Goal: Task Accomplishment & Management: Complete application form

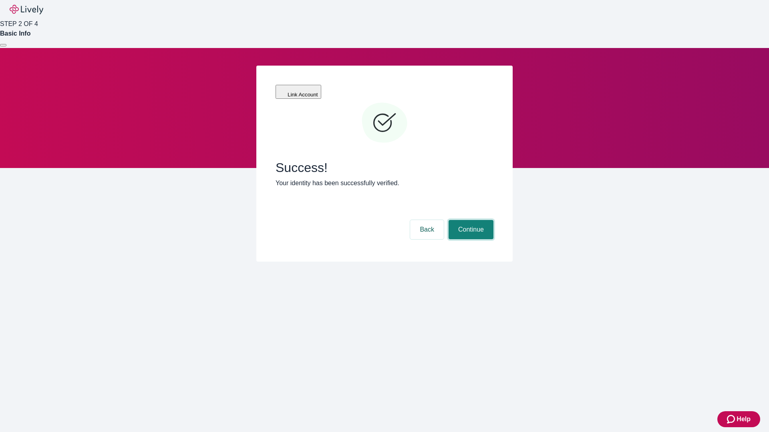
click at [470, 220] on button "Continue" at bounding box center [470, 229] width 45 height 19
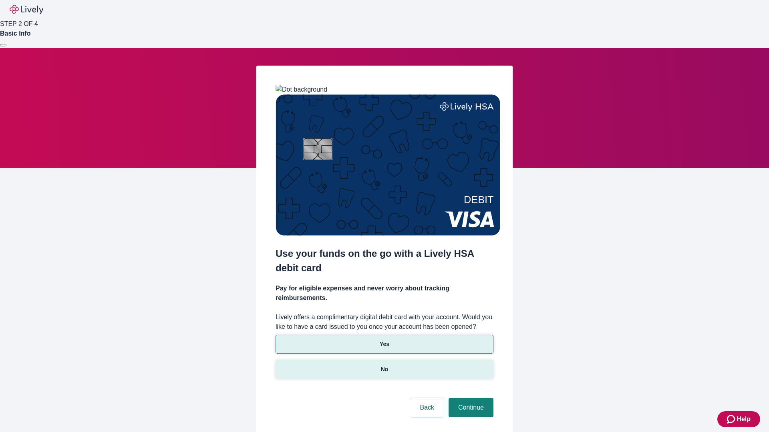
click at [384, 366] on p "No" at bounding box center [385, 370] width 8 height 8
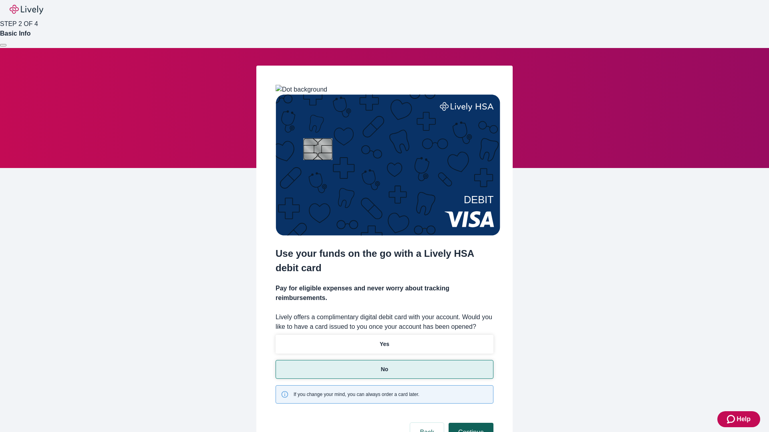
click at [470, 423] on button "Continue" at bounding box center [470, 432] width 45 height 19
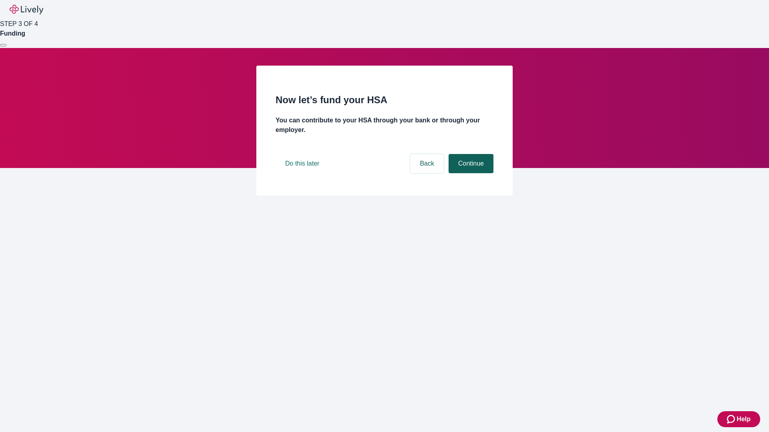
click at [470, 173] on button "Continue" at bounding box center [470, 163] width 45 height 19
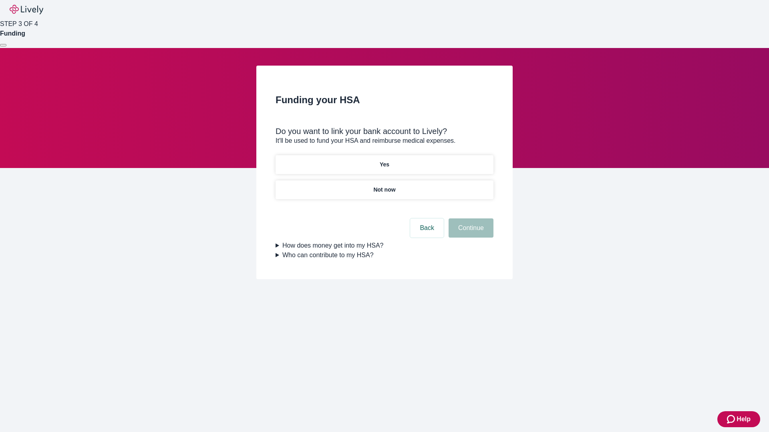
click at [384, 161] on p "Yes" at bounding box center [385, 165] width 10 height 8
click at [470, 219] on button "Continue" at bounding box center [470, 228] width 45 height 19
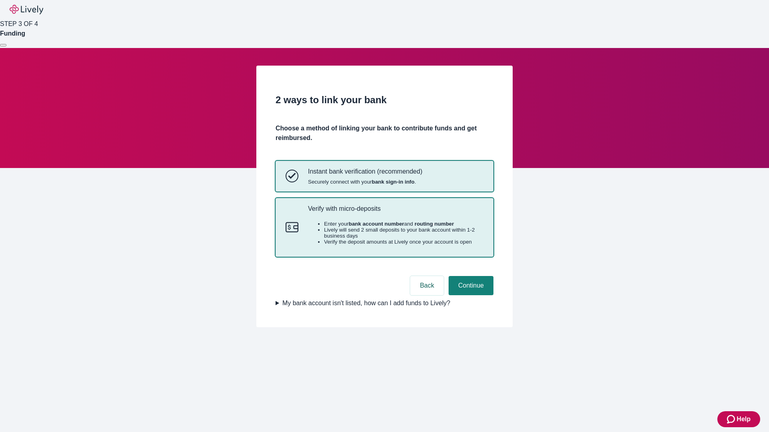
click at [395, 213] on p "Verify with micro-deposits" at bounding box center [395, 209] width 175 height 8
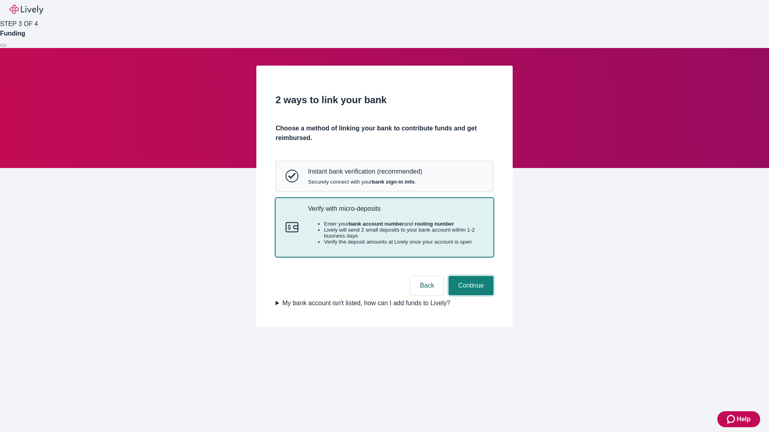
click at [470, 296] on button "Continue" at bounding box center [470, 285] width 45 height 19
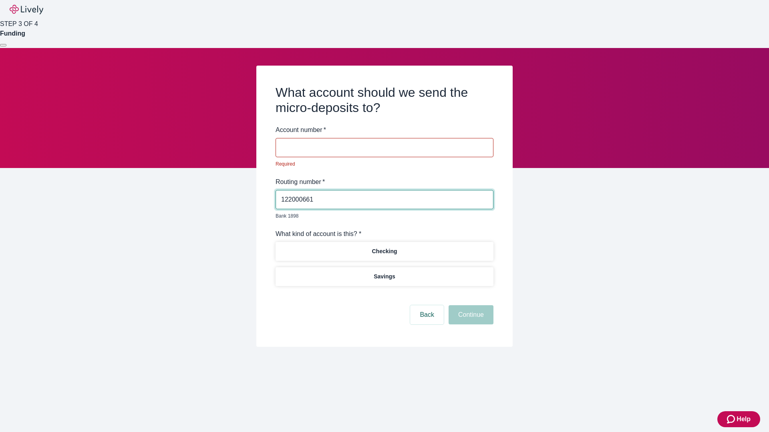
type input "122000661"
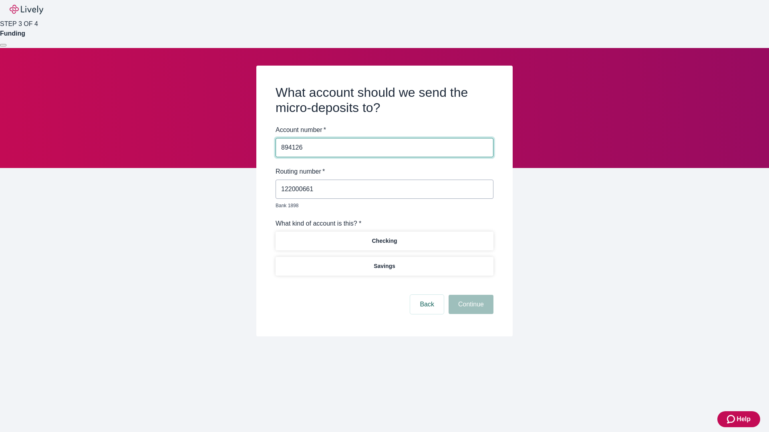
type input "894126"
click at [384, 237] on p "Checking" at bounding box center [384, 241] width 25 height 8
click at [470, 296] on button "Continue" at bounding box center [470, 304] width 45 height 19
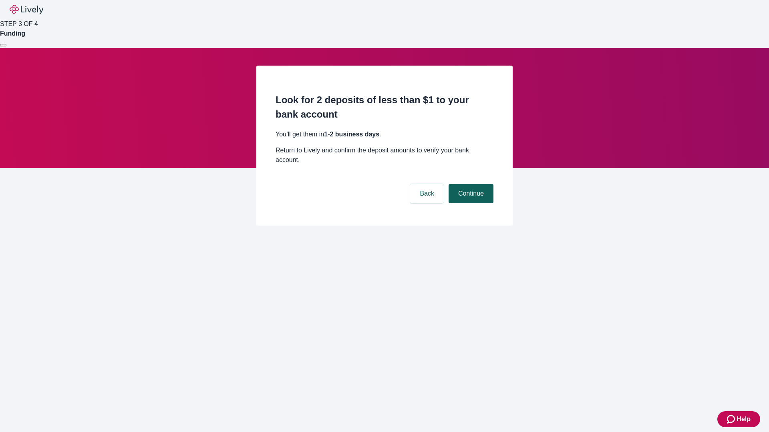
click at [470, 184] on button "Continue" at bounding box center [470, 193] width 45 height 19
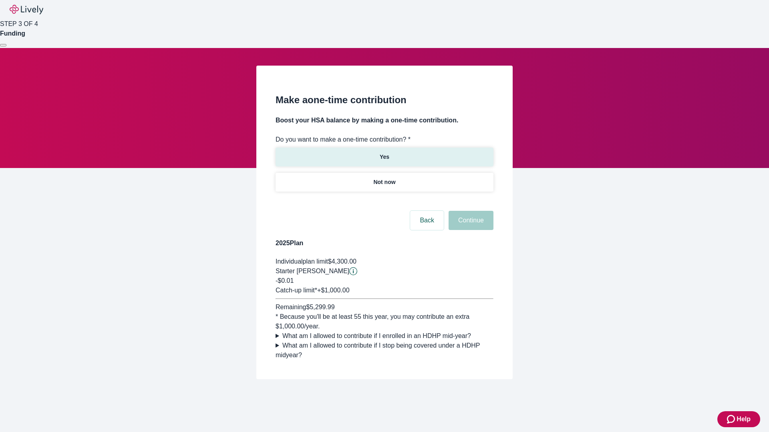
click at [384, 153] on p "Yes" at bounding box center [385, 157] width 10 height 8
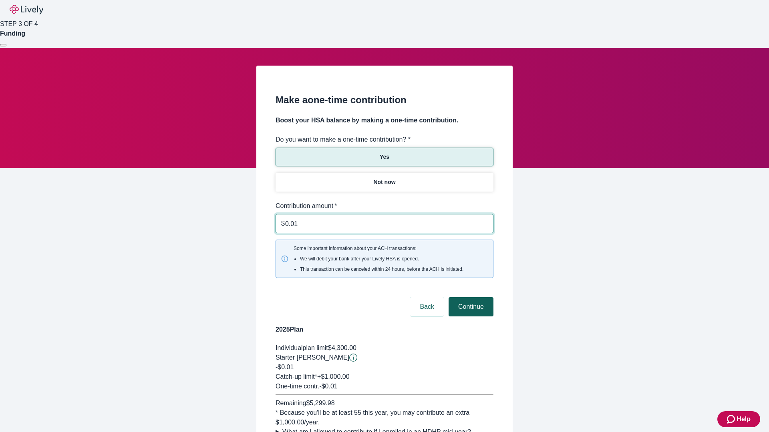
type input "0.01"
click at [470, 298] on button "Continue" at bounding box center [470, 307] width 45 height 19
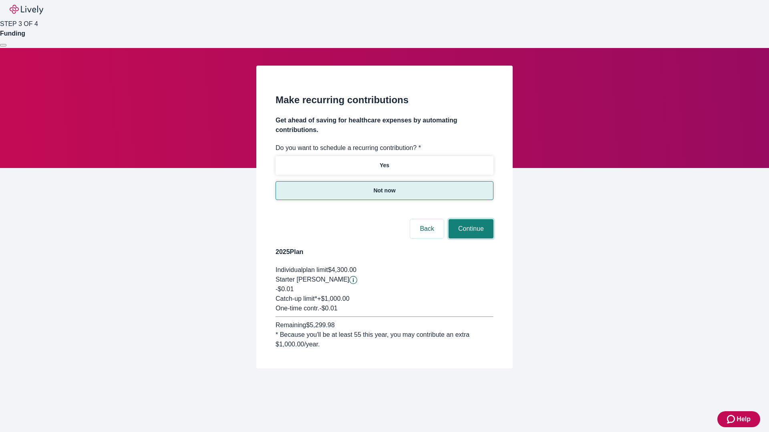
click at [470, 219] on button "Continue" at bounding box center [470, 228] width 45 height 19
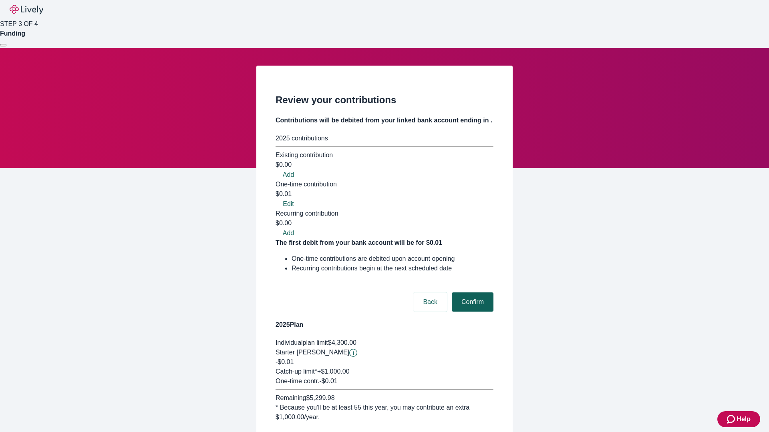
click at [471, 293] on button "Confirm" at bounding box center [473, 302] width 42 height 19
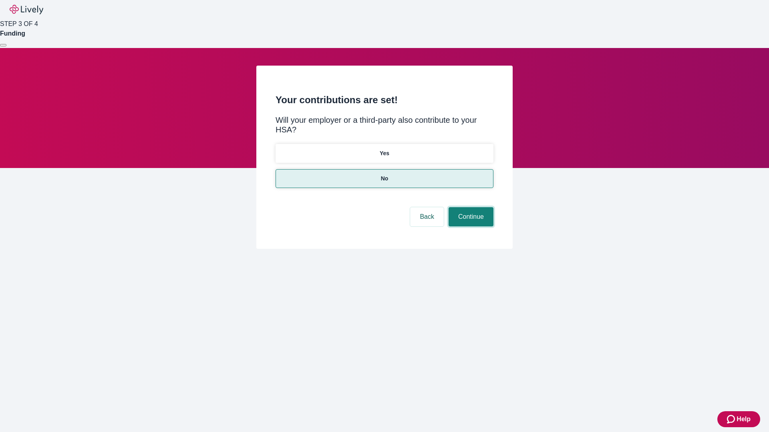
click at [470, 207] on button "Continue" at bounding box center [470, 216] width 45 height 19
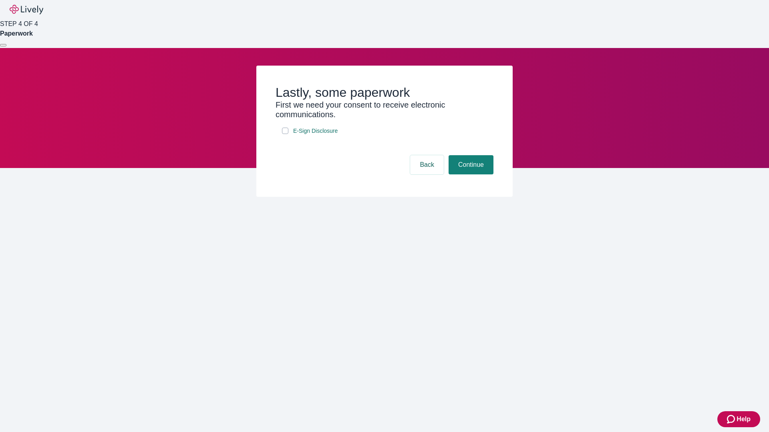
click at [285, 134] on input "E-Sign Disclosure" at bounding box center [285, 131] width 6 height 6
checkbox input "true"
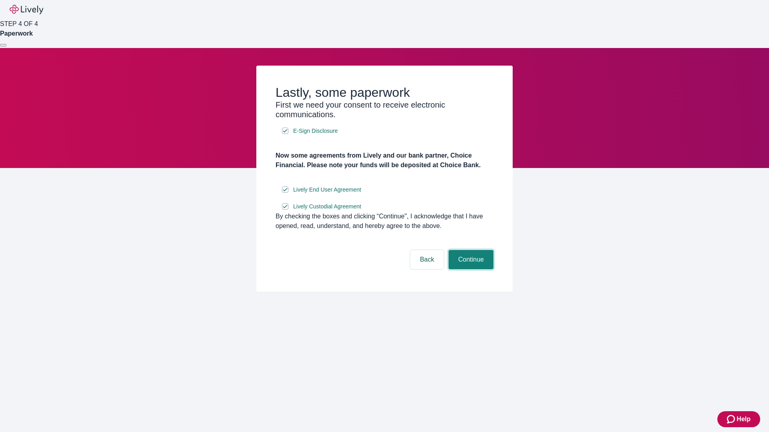
click at [470, 269] on button "Continue" at bounding box center [470, 259] width 45 height 19
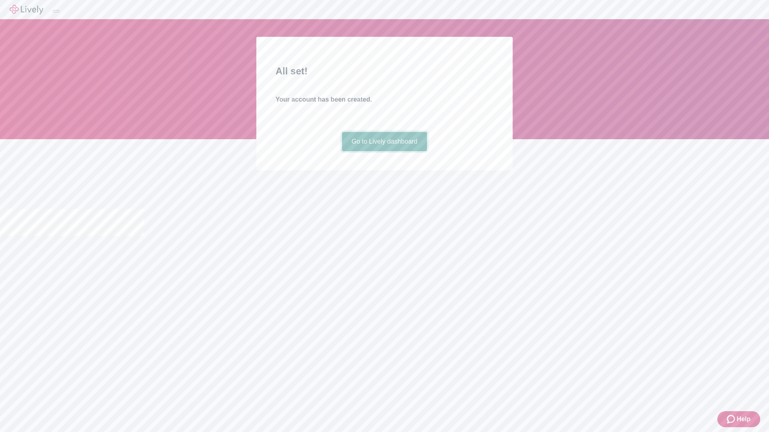
click at [384, 151] on link "Go to Lively dashboard" at bounding box center [384, 141] width 85 height 19
